Goal: Information Seeking & Learning: Learn about a topic

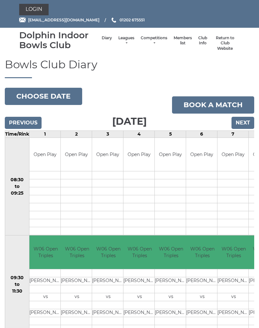
scroll to position [1, 0]
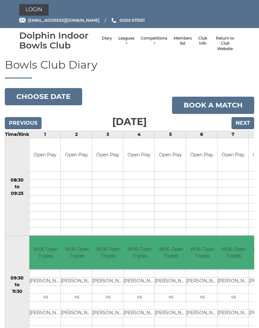
click at [119, 41] on link "Leagues" at bounding box center [126, 41] width 16 height 11
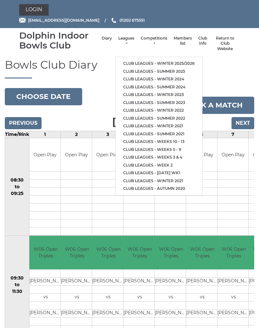
click at [156, 60] on link "Club leagues - Winter 2025/2026" at bounding box center [158, 64] width 87 height 8
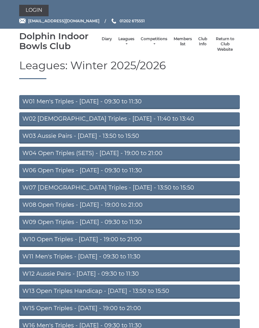
click at [93, 171] on link "W06 Open Triples - [DATE] - 09:30 to 11:30" at bounding box center [129, 171] width 220 height 14
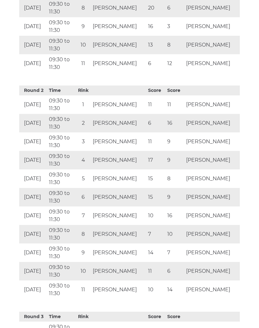
scroll to position [601, 0]
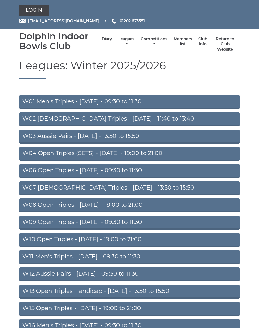
click at [110, 171] on link "W06 Open Triples - [DATE] - 09:30 to 11:30" at bounding box center [129, 171] width 220 height 14
